Goal: Task Accomplishment & Management: Use online tool/utility

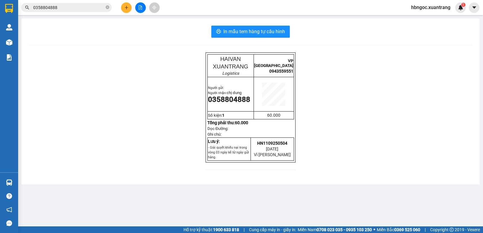
click at [126, 9] on icon "plus" at bounding box center [126, 7] width 4 height 4
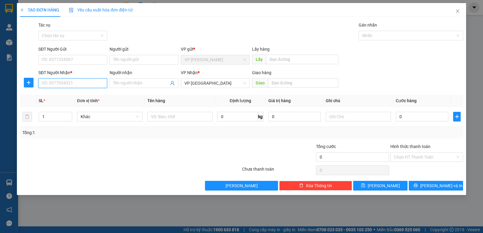
click at [84, 87] on input "SĐT Người Nhận *" at bounding box center [72, 84] width 69 height 10
type input "0981559551"
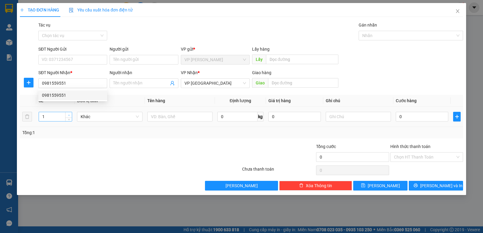
type input "2"
click at [71, 115] on span "Increase Value" at bounding box center [68, 114] width 7 height 5
click at [420, 120] on input "0" at bounding box center [422, 117] width 53 height 10
type input "1"
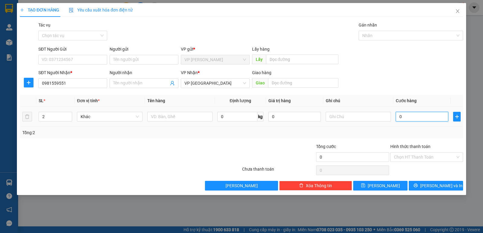
type input "1"
type input "10"
type input "100"
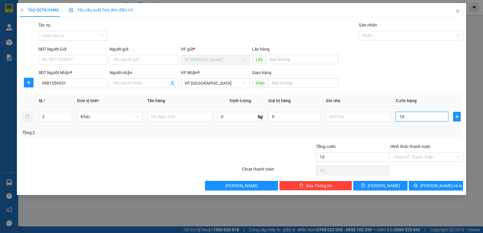
type input "100"
type input "1.000"
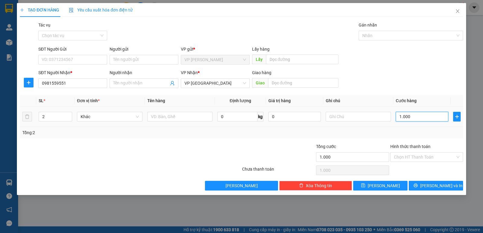
type input "10.000"
click at [435, 135] on div "Tổng: 2" at bounding box center [241, 133] width 439 height 7
click at [417, 115] on input "10.000" at bounding box center [422, 117] width 53 height 10
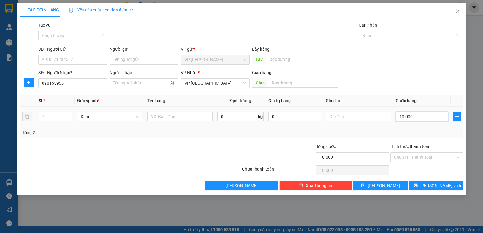
type input "0"
type input "01"
type input "1"
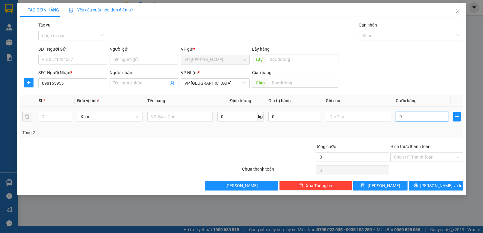
type input "1"
type input "010"
type input "10"
type input "0.100"
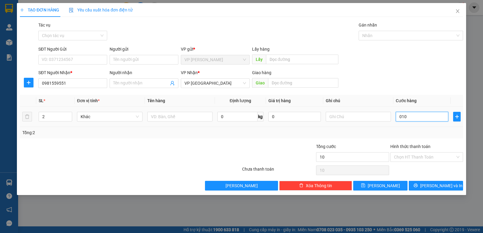
type input "100"
type input "01.000"
type input "1.000"
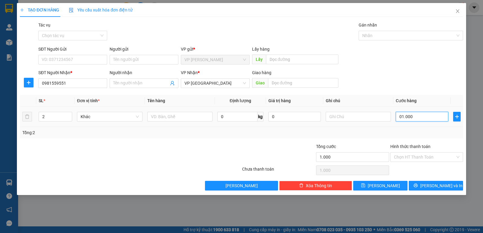
type input "010.000"
type input "10.000"
type input "0.100.000"
type input "100.000"
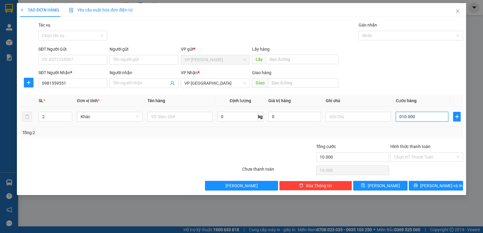
type input "100.000"
click at [397, 133] on div "Tổng: 2" at bounding box center [241, 133] width 439 height 7
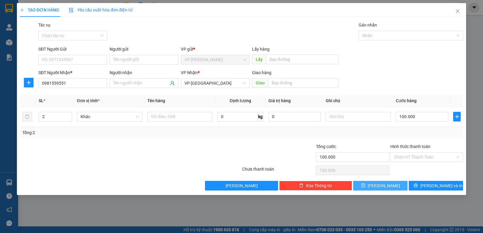
click at [383, 187] on span "[PERSON_NAME]" at bounding box center [384, 186] width 32 height 7
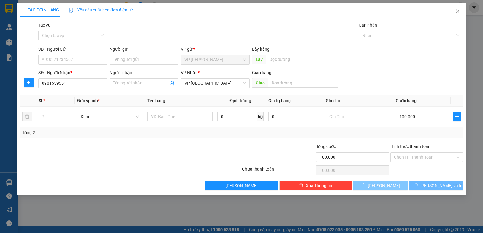
type input "1"
type input "0"
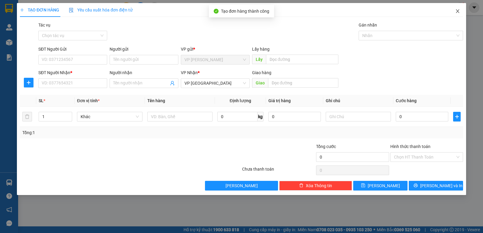
click at [458, 11] on icon "close" at bounding box center [457, 11] width 3 height 4
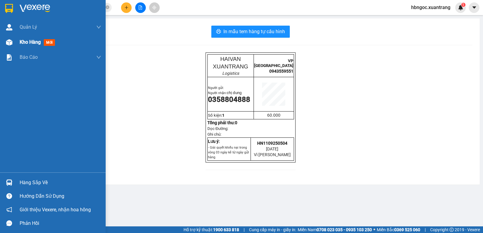
click at [43, 46] on div "Kho hàng mới" at bounding box center [61, 42] width 82 height 15
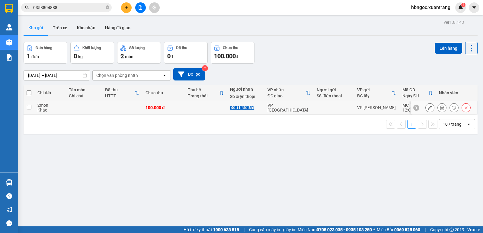
click at [31, 106] on input "checkbox" at bounding box center [29, 107] width 5 height 5
checkbox input "true"
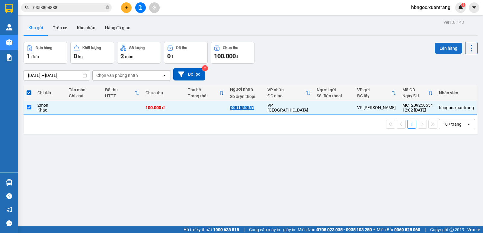
click at [438, 53] on button "Lên hàng" at bounding box center [448, 48] width 27 height 11
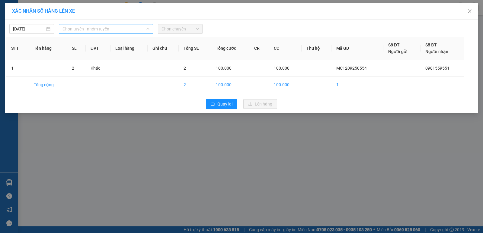
click at [114, 31] on span "Chọn tuyến - nhóm tuyến" at bounding box center [106, 28] width 87 height 9
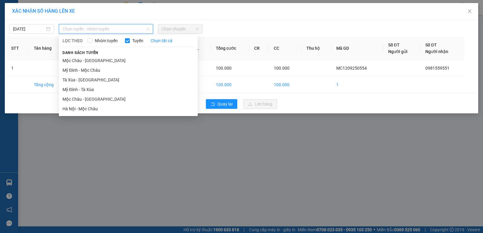
drag, startPoint x: 113, startPoint y: 57, endPoint x: 138, endPoint y: 47, distance: 26.6
click at [114, 57] on li "Mộc Châu - [GEOGRAPHIC_DATA]" at bounding box center [128, 61] width 139 height 10
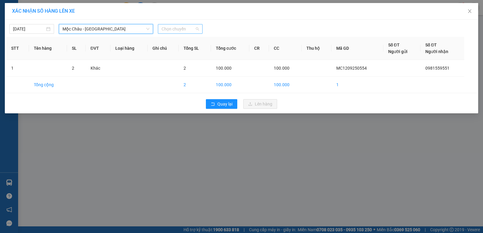
click at [187, 27] on span "Chọn chuyến" at bounding box center [180, 28] width 37 height 9
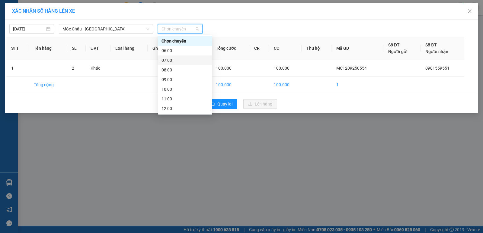
click at [194, 61] on div "07:00" at bounding box center [185, 60] width 47 height 7
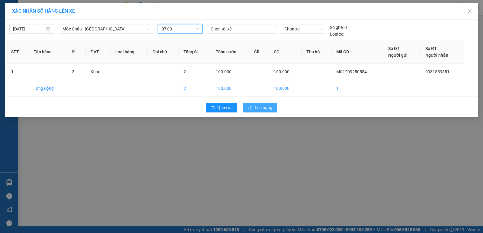
click at [258, 107] on span "Lên hàng" at bounding box center [264, 107] width 18 height 7
